Goal: Transaction & Acquisition: Subscribe to service/newsletter

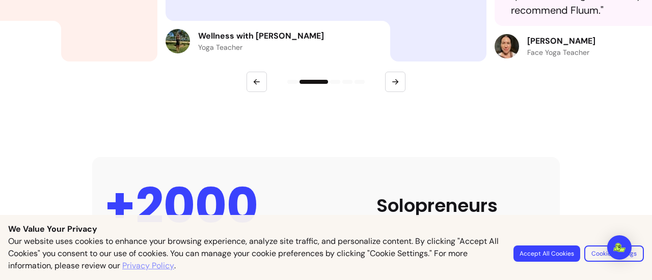
scroll to position [509, 0]
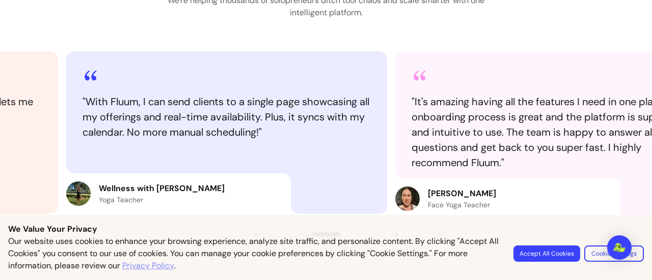
drag, startPoint x: 48, startPoint y: 120, endPoint x: 277, endPoint y: 116, distance: 229.6
click at [277, 116] on blockquote "" With Fluum, I can send clients to a single page showcasing all my offerings a…" at bounding box center [226, 117] width 288 height 46
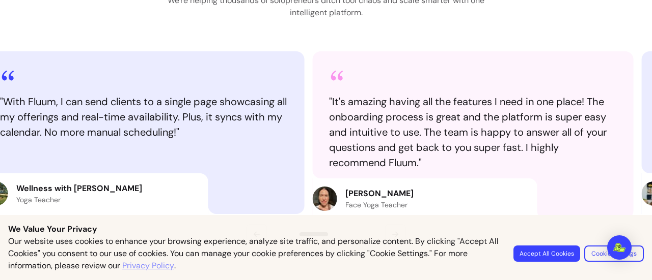
drag, startPoint x: 166, startPoint y: 106, endPoint x: 68, endPoint y: 100, distance: 98.4
click at [68, 100] on blockquote "" With Fluum, I can send clients to a single page showcasing all my offerings a…" at bounding box center [144, 117] width 288 height 46
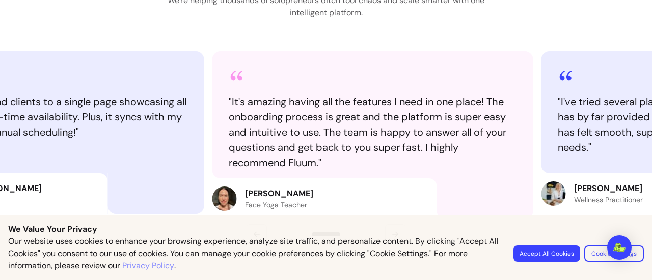
drag, startPoint x: 325, startPoint y: 118, endPoint x: 240, endPoint y: 119, distance: 84.5
click at [240, 119] on blockquote "" It's amazing having all the features I need in one place! The onboarding proc…" at bounding box center [373, 132] width 288 height 76
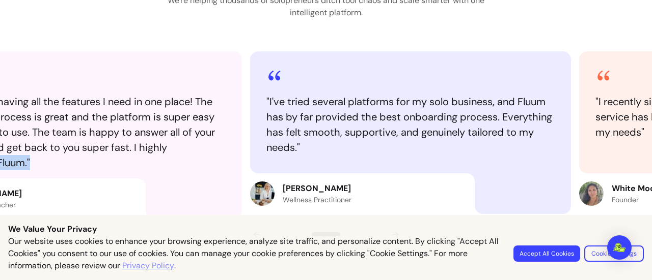
drag, startPoint x: 496, startPoint y: 155, endPoint x: 204, endPoint y: 146, distance: 292.8
click at [205, 146] on blockquote "" It's amazing having all the features I need in one place! The onboarding proc…" at bounding box center [81, 132] width 288 height 76
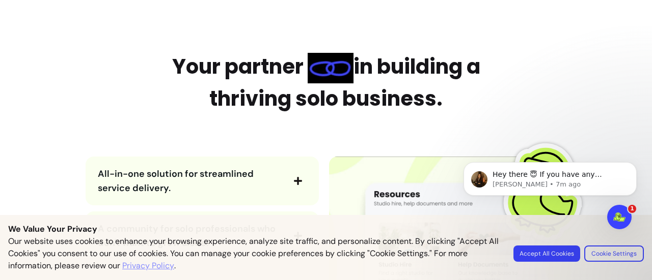
scroll to position [1120, 0]
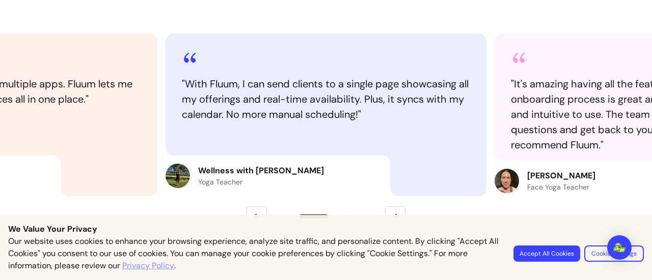
scroll to position [458, 0]
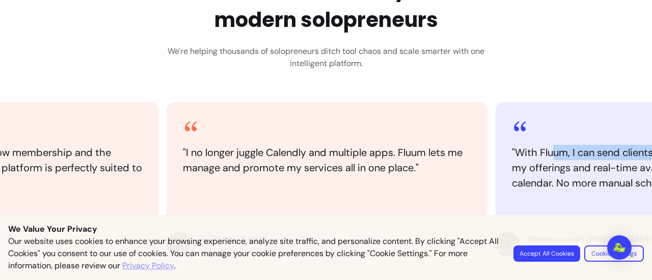
drag, startPoint x: 229, startPoint y: 127, endPoint x: 549, endPoint y: 81, distance: 322.9
click at [549, 81] on div "Join a community of modern solopreneurs We're helping thousands of solopreneurs…" at bounding box center [326, 135] width 652 height 322
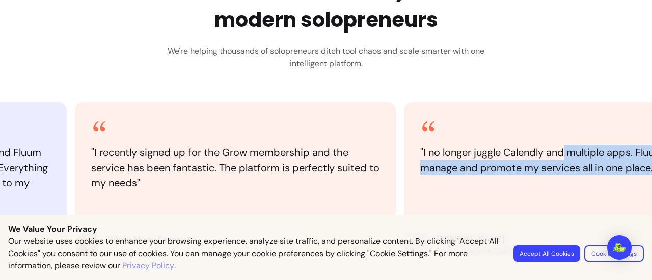
drag, startPoint x: 248, startPoint y: 125, endPoint x: 398, endPoint y: 110, distance: 150.4
click at [398, 110] on div "" I no longer juggle Calendly and multiple apps. Fluum lets me manage and promo…" at bounding box center [326, 198] width 652 height 193
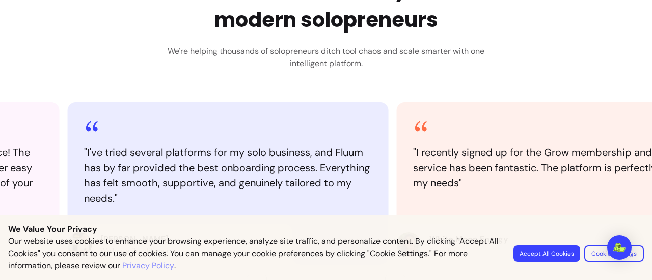
drag, startPoint x: 203, startPoint y: 126, endPoint x: 502, endPoint y: 107, distance: 299.9
click at [525, 107] on div "" I recently signed up for the Grow membership and the service has been fantast…" at bounding box center [557, 163] width 321 height 122
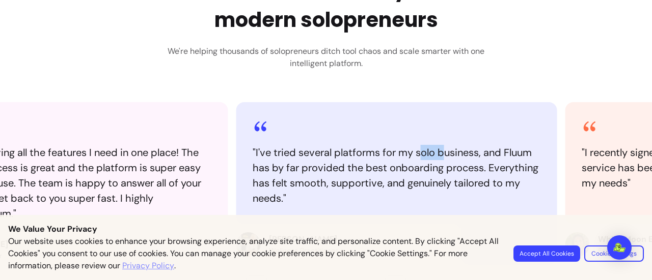
drag, startPoint x: 250, startPoint y: 125, endPoint x: 531, endPoint y: 125, distance: 280.5
click at [531, 125] on div "" I've tried several platforms for my solo business, and Fluum has by far provi…" at bounding box center [396, 163] width 321 height 122
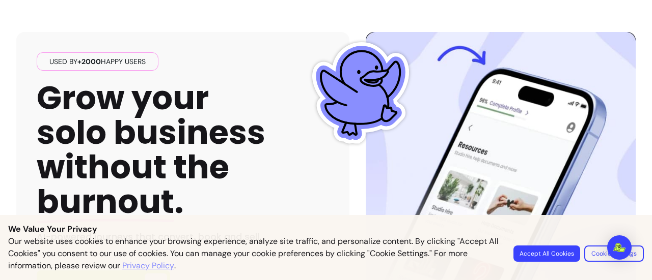
scroll to position [0, 0]
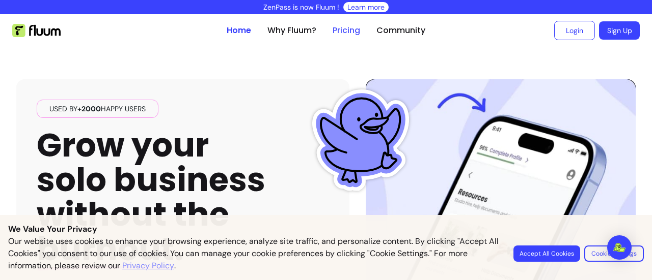
click at [337, 28] on link "Pricing" at bounding box center [345, 30] width 27 height 12
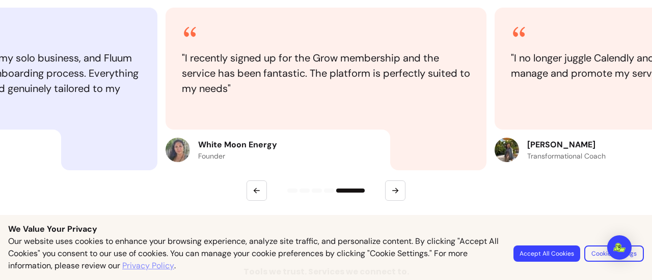
scroll to position [1273, 0]
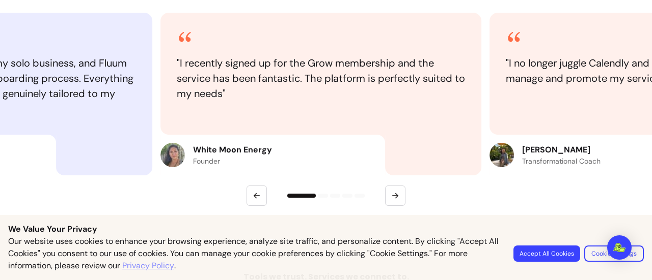
drag, startPoint x: 89, startPoint y: 93, endPoint x: 417, endPoint y: 95, distance: 328.3
click at [417, 95] on blockquote "" I recently signed up for the Grow membership and the service has been fantast…" at bounding box center [321, 78] width 288 height 46
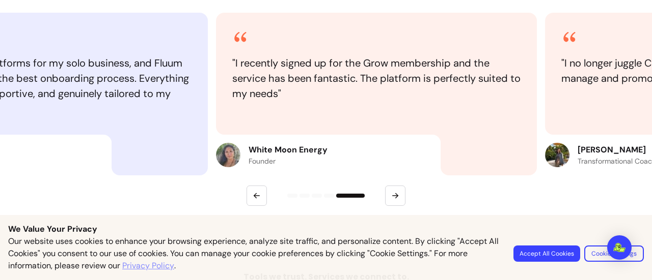
drag, startPoint x: 203, startPoint y: 150, endPoint x: 251, endPoint y: 146, distance: 49.0
click at [251, 146] on p "White Moon Energy" at bounding box center [287, 150] width 79 height 12
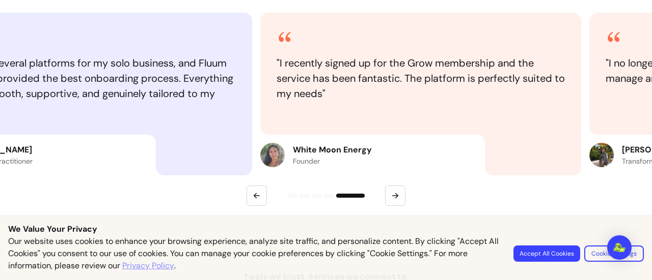
drag, startPoint x: 245, startPoint y: 151, endPoint x: 289, endPoint y: 147, distance: 44.5
click at [293, 147] on p "White Moon Energy" at bounding box center [332, 150] width 79 height 12
click at [299, 162] on p "Founder" at bounding box center [332, 161] width 79 height 10
click at [397, 199] on button "button" at bounding box center [395, 196] width 20 height 20
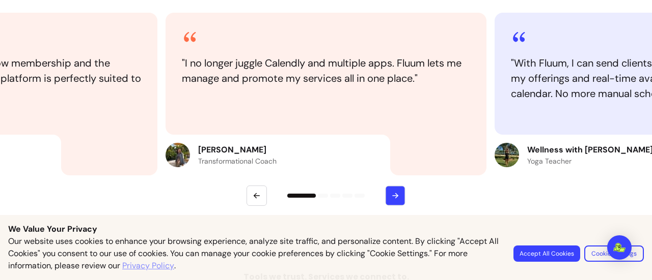
click at [396, 197] on button "button" at bounding box center [395, 196] width 20 height 20
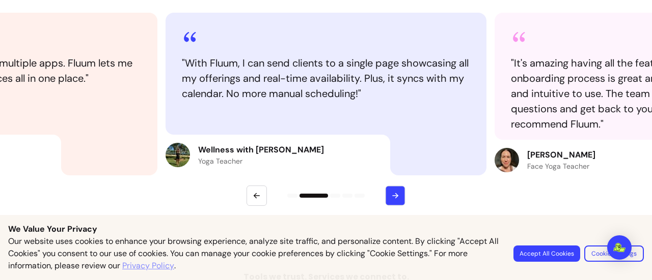
click at [396, 197] on button "button" at bounding box center [395, 196] width 20 height 20
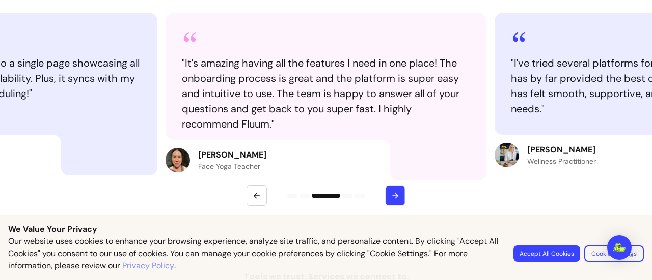
click at [395, 197] on icon "button" at bounding box center [394, 195] width 9 height 9
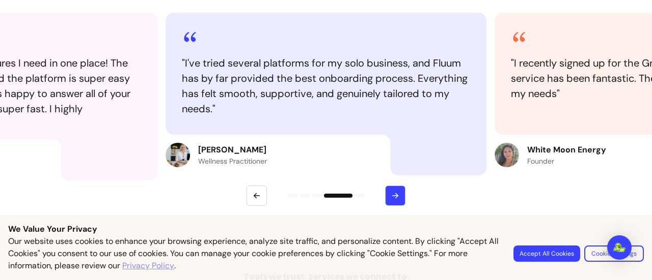
click at [395, 197] on icon "button" at bounding box center [394, 195] width 9 height 9
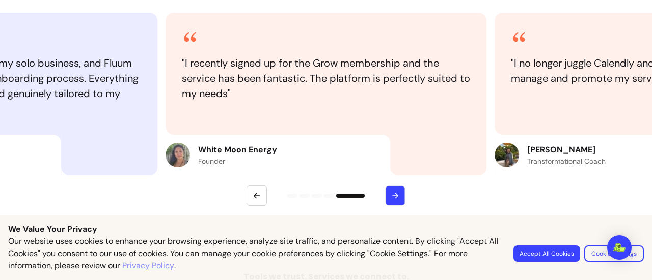
click at [395, 197] on icon "button" at bounding box center [394, 195] width 9 height 9
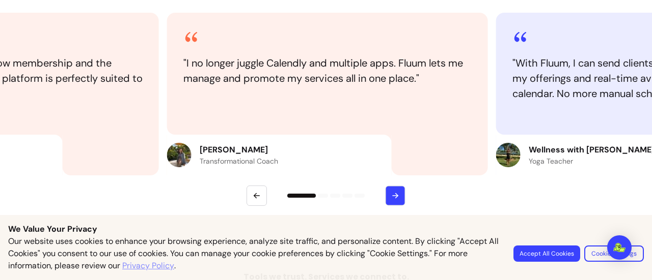
click at [395, 197] on icon "button" at bounding box center [394, 195] width 9 height 9
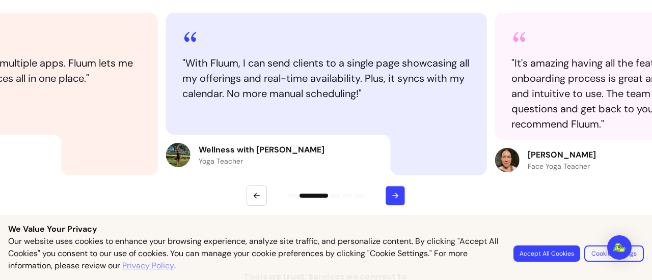
click at [395, 197] on icon "button" at bounding box center [394, 195] width 9 height 9
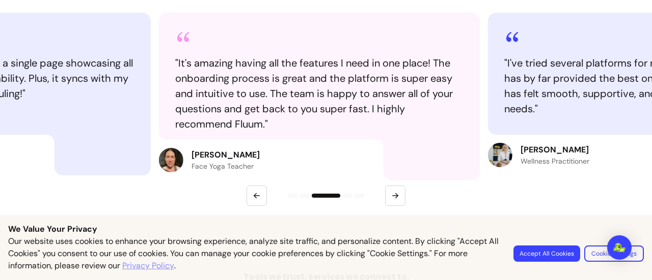
drag, startPoint x: 253, startPoint y: 167, endPoint x: 246, endPoint y: 176, distance: 11.2
click at [246, 176] on div "Jennifer Wilkins Face Yoga Teacher" at bounding box center [271, 160] width 224 height 41
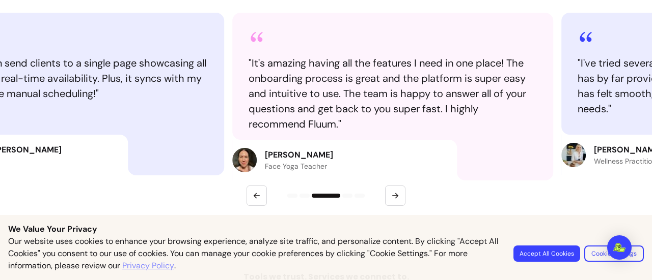
click at [265, 169] on p "Face Yoga Teacher" at bounding box center [299, 166] width 68 height 10
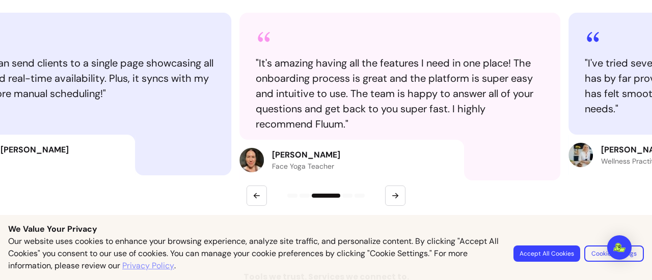
drag, startPoint x: 264, startPoint y: 156, endPoint x: 271, endPoint y: 157, distance: 7.2
click at [272, 157] on p "[PERSON_NAME]" at bounding box center [306, 155] width 68 height 12
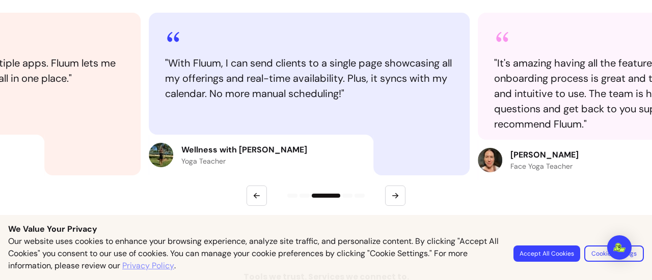
drag, startPoint x: 156, startPoint y: 119, endPoint x: 394, endPoint y: 133, distance: 238.6
click at [394, 133] on div "" With Fluum, I can send clients to a single page showcasing all my offerings a…" at bounding box center [309, 74] width 321 height 122
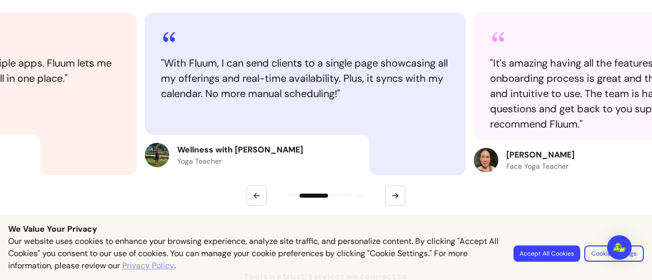
drag, startPoint x: 273, startPoint y: 150, endPoint x: 267, endPoint y: 153, distance: 6.8
click at [269, 152] on p "Wellness with [PERSON_NAME]" at bounding box center [240, 150] width 126 height 12
